Goal: Information Seeking & Learning: Compare options

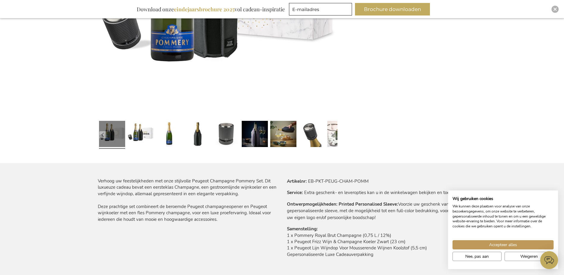
scroll to position [227, 0]
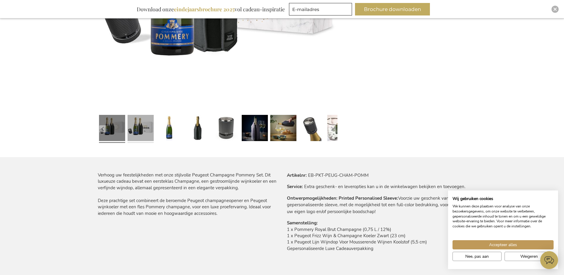
click at [150, 131] on link at bounding box center [141, 128] width 26 height 33
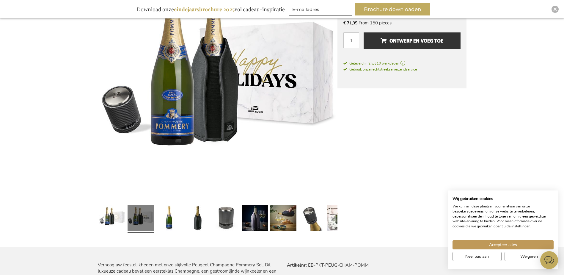
scroll to position [149, 0]
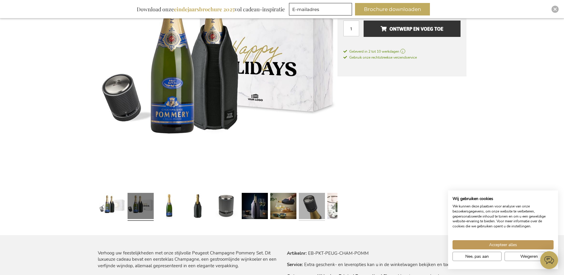
click at [309, 202] on link at bounding box center [312, 206] width 26 height 33
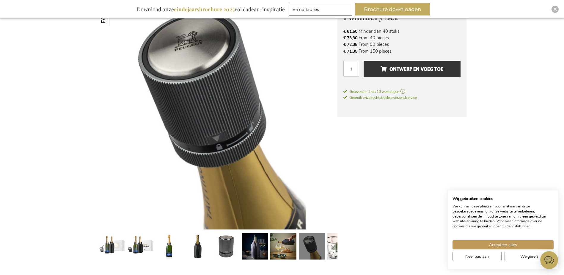
scroll to position [119, 0]
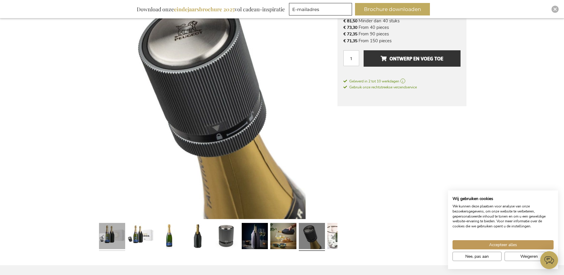
click at [115, 234] on link at bounding box center [112, 236] width 26 height 33
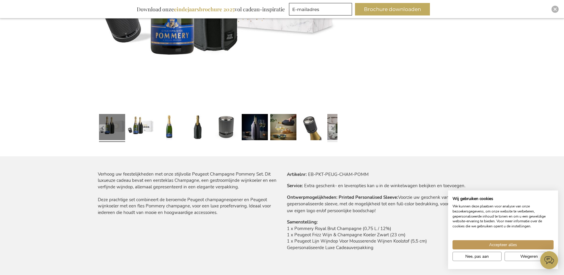
scroll to position [238, 0]
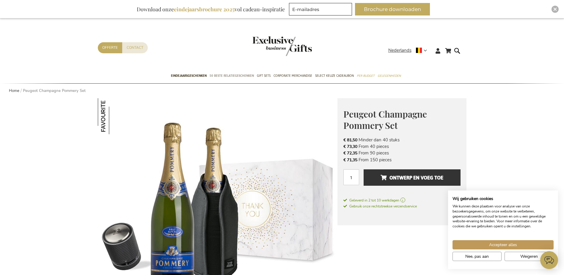
click at [215, 76] on span "50 beste relatiegeschenken" at bounding box center [232, 76] width 44 height 6
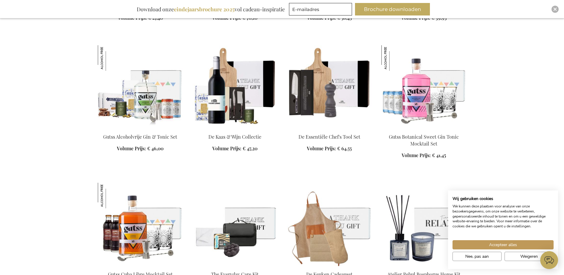
scroll to position [1309, 0]
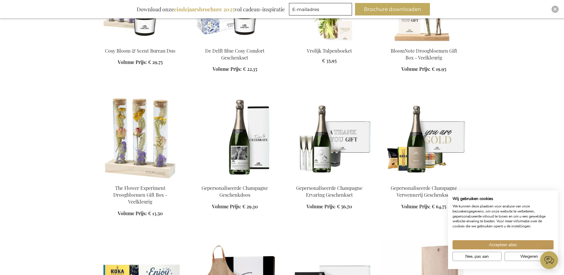
scroll to position [1815, 0]
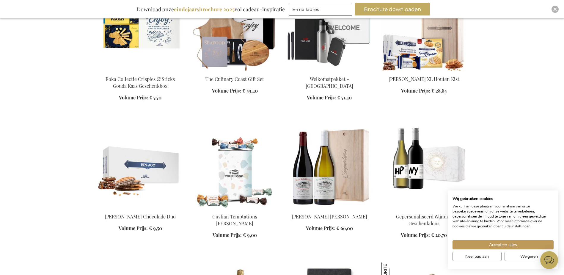
scroll to position [2083, 0]
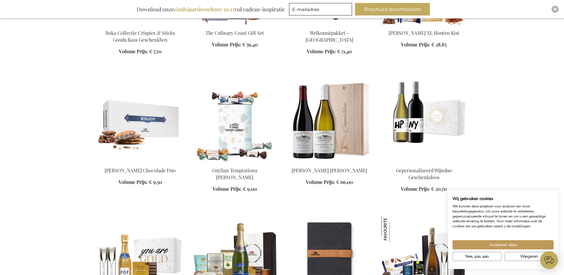
click at [223, 167] on div "In Winkelwagen" at bounding box center [235, 183] width 85 height 32
click at [241, 122] on img at bounding box center [235, 120] width 85 height 83
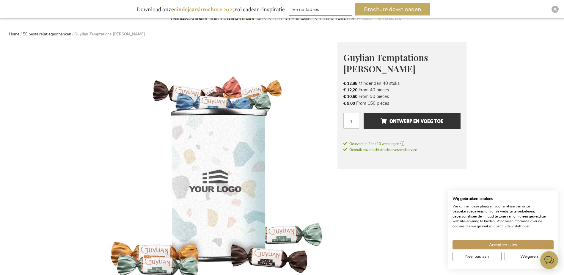
scroll to position [30, 0]
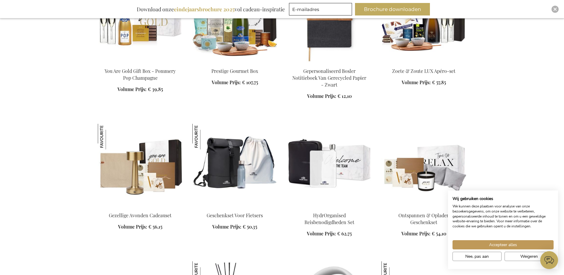
scroll to position [712, 0]
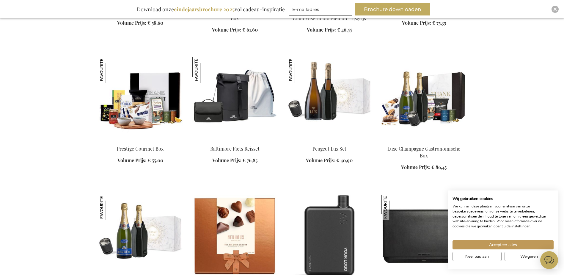
scroll to position [1069, 0]
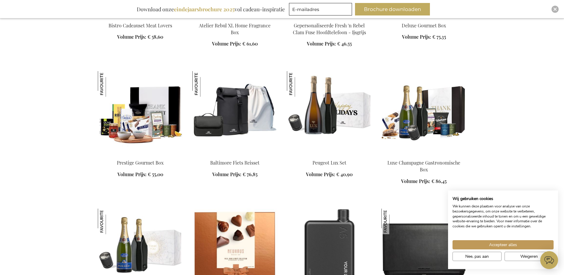
click at [327, 159] on div "In Winkelwagen" at bounding box center [329, 171] width 85 height 25
click at [330, 126] on img at bounding box center [329, 112] width 85 height 83
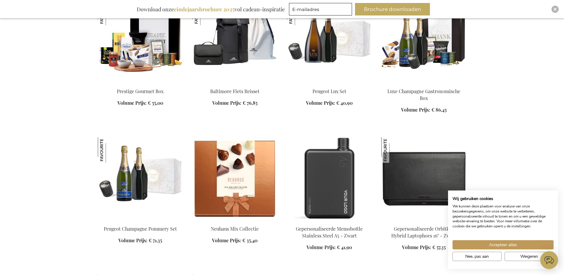
scroll to position [318, 0]
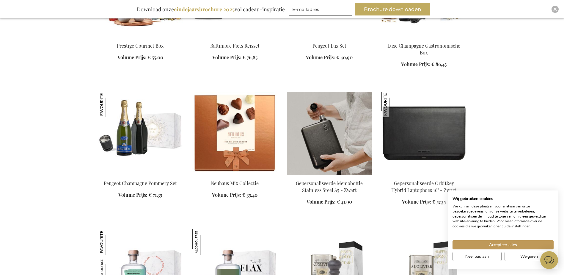
scroll to position [258, 0]
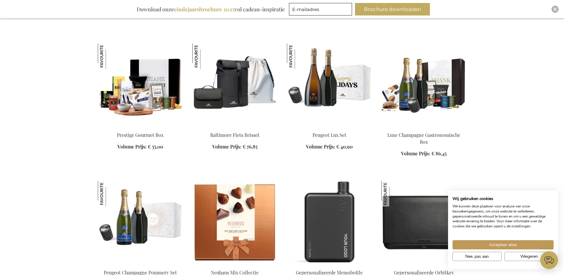
click at [326, 133] on div "In Winkelwagen" at bounding box center [329, 144] width 85 height 25
click at [325, 143] on div "In Winkelwagen" at bounding box center [329, 144] width 85 height 25
click at [332, 93] on img at bounding box center [329, 84] width 85 height 83
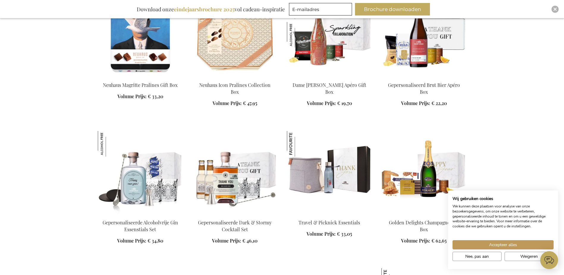
scroll to position [794, 0]
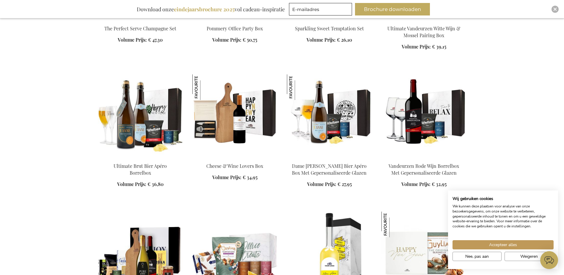
scroll to position [1746, 0]
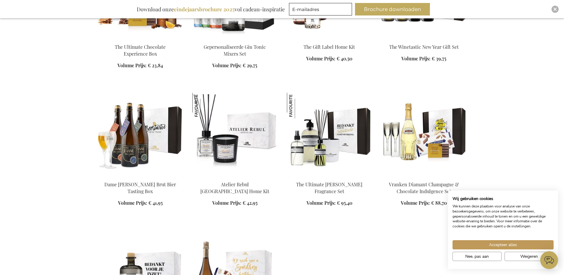
scroll to position [2282, 0]
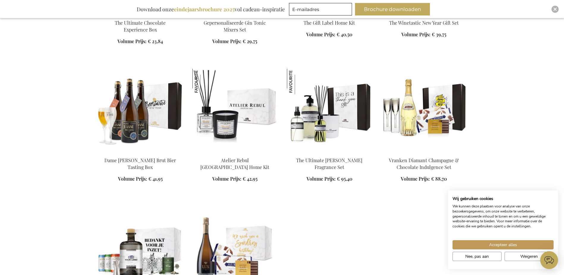
scroll to position [2103, 0]
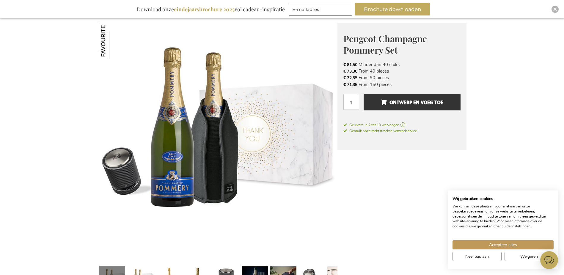
scroll to position [89, 0]
